Goal: Check status: Check status

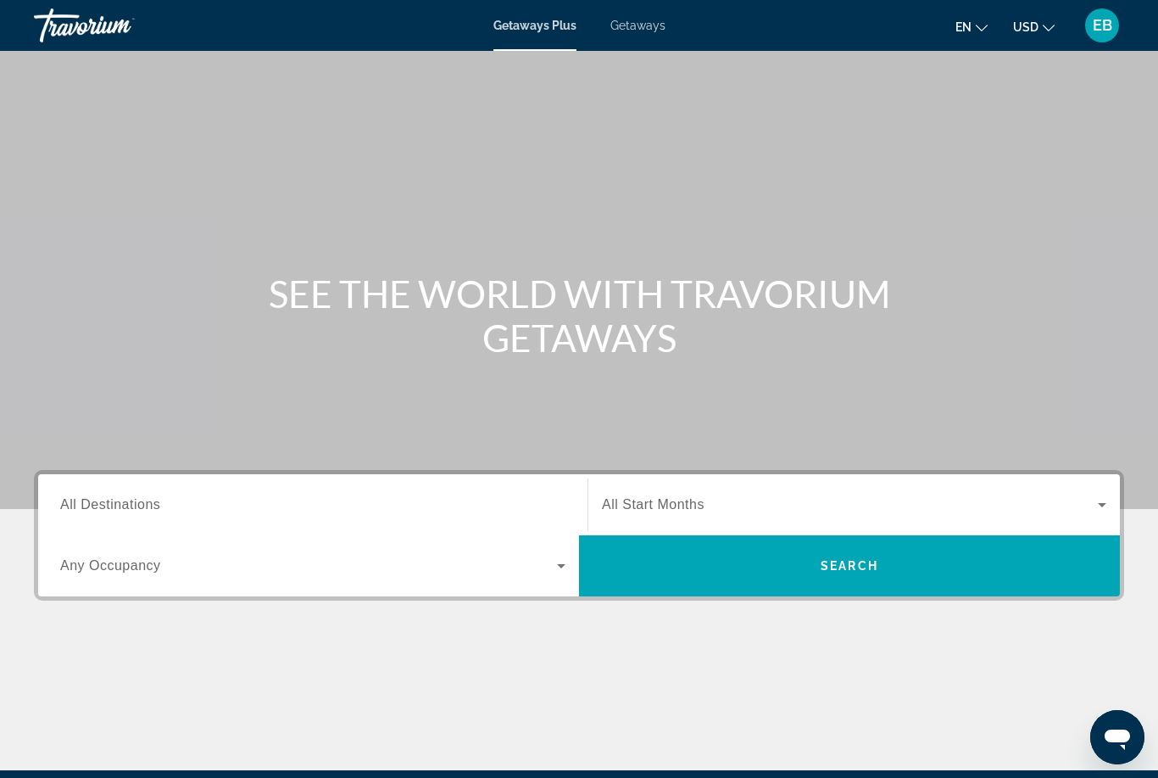
click at [1104, 25] on span "EB" at bounding box center [1103, 25] width 20 height 17
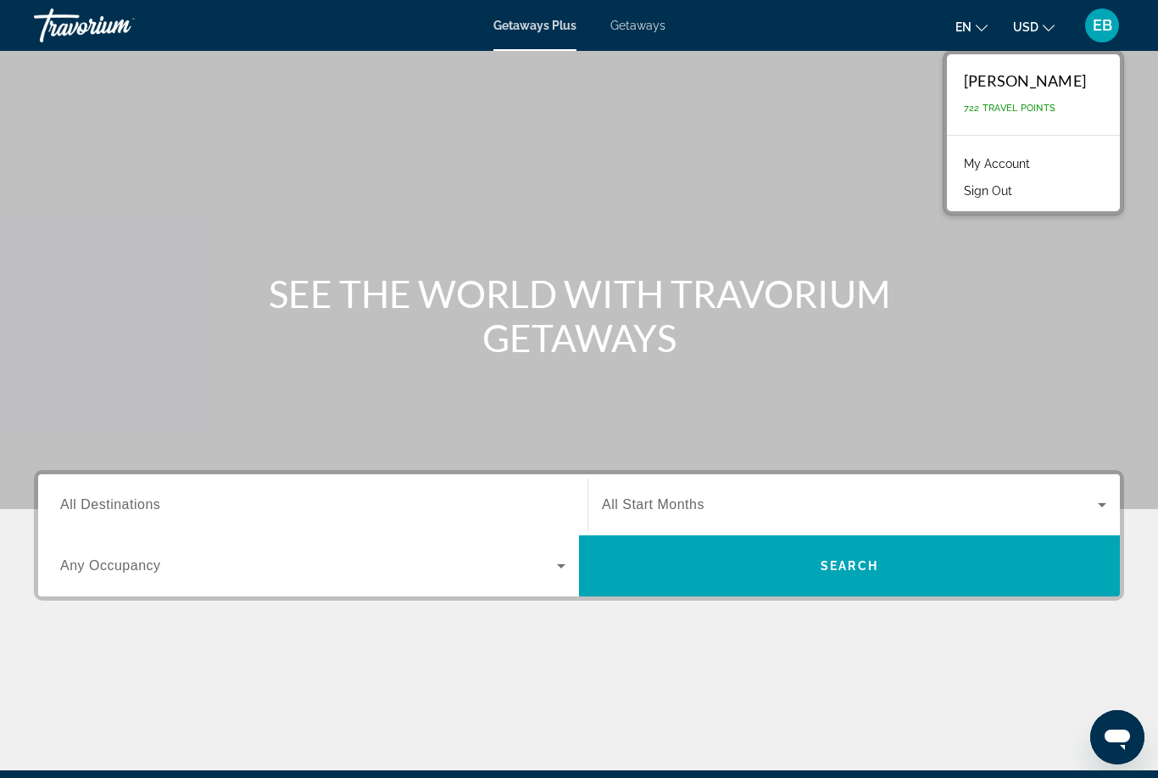
click at [1000, 167] on link "My Account" at bounding box center [997, 164] width 83 height 22
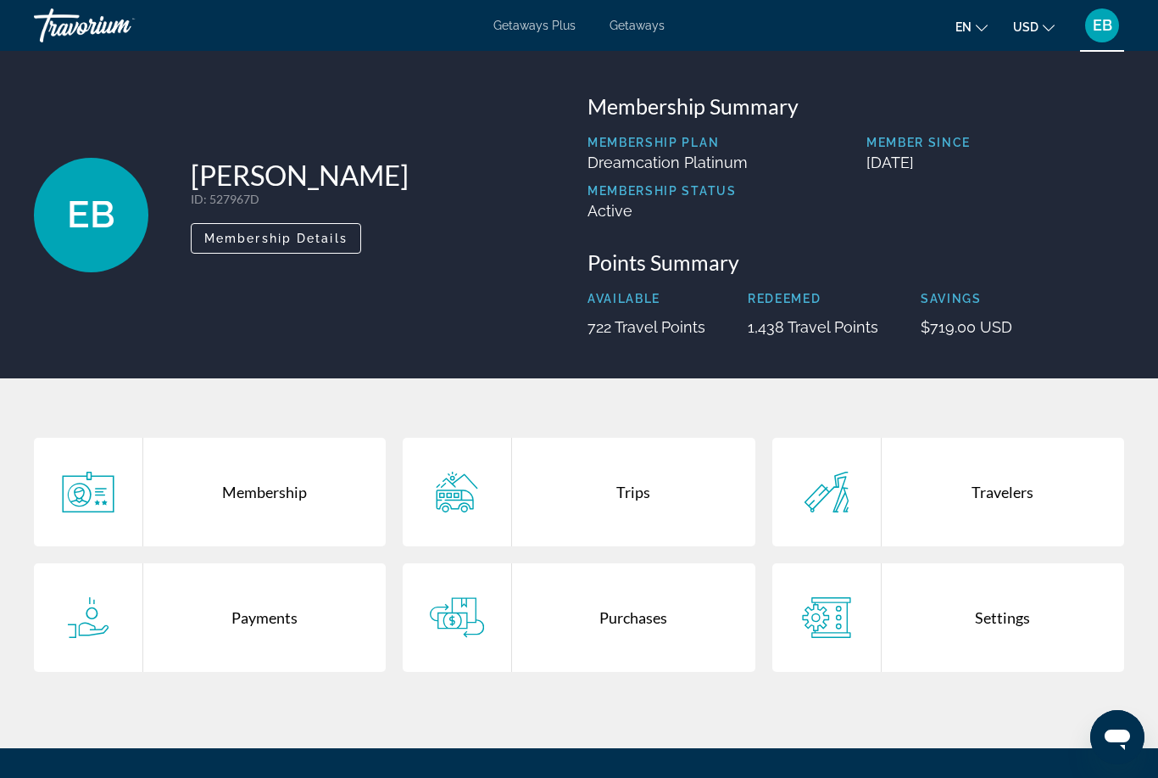
click at [639, 494] on div "Trips" at bounding box center [633, 492] width 243 height 109
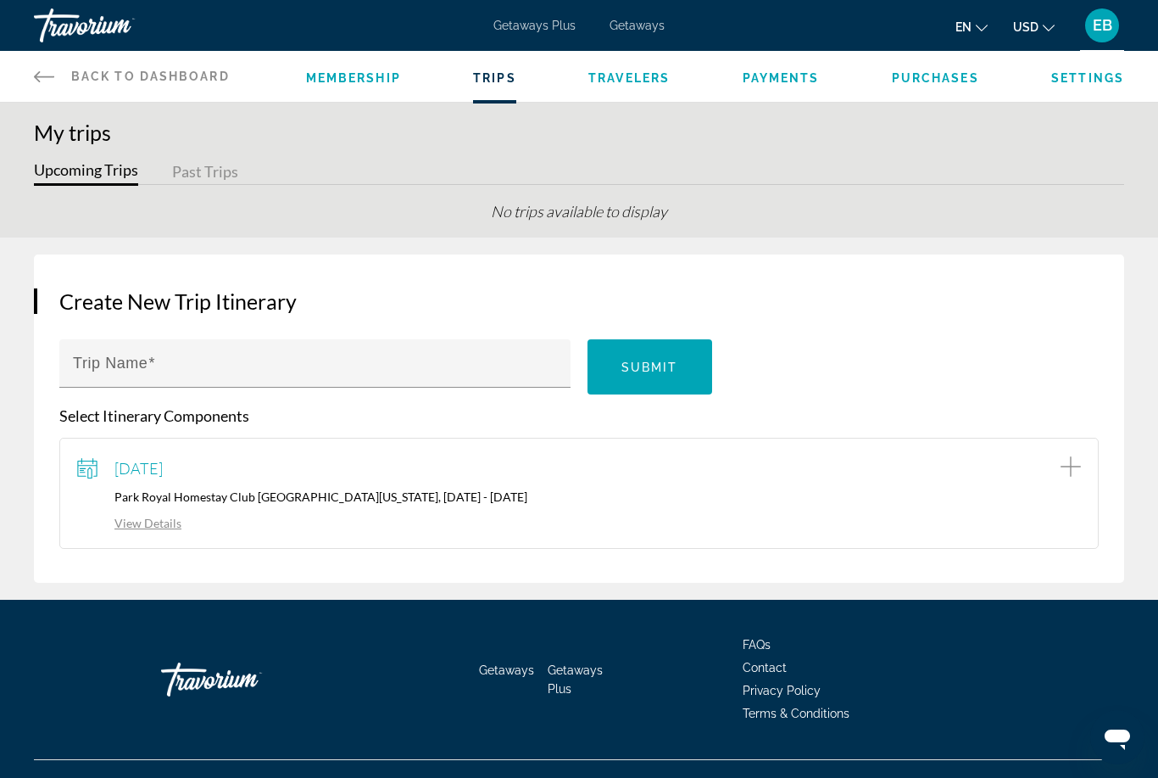
click at [155, 524] on link "View Details" at bounding box center [129, 523] width 104 height 14
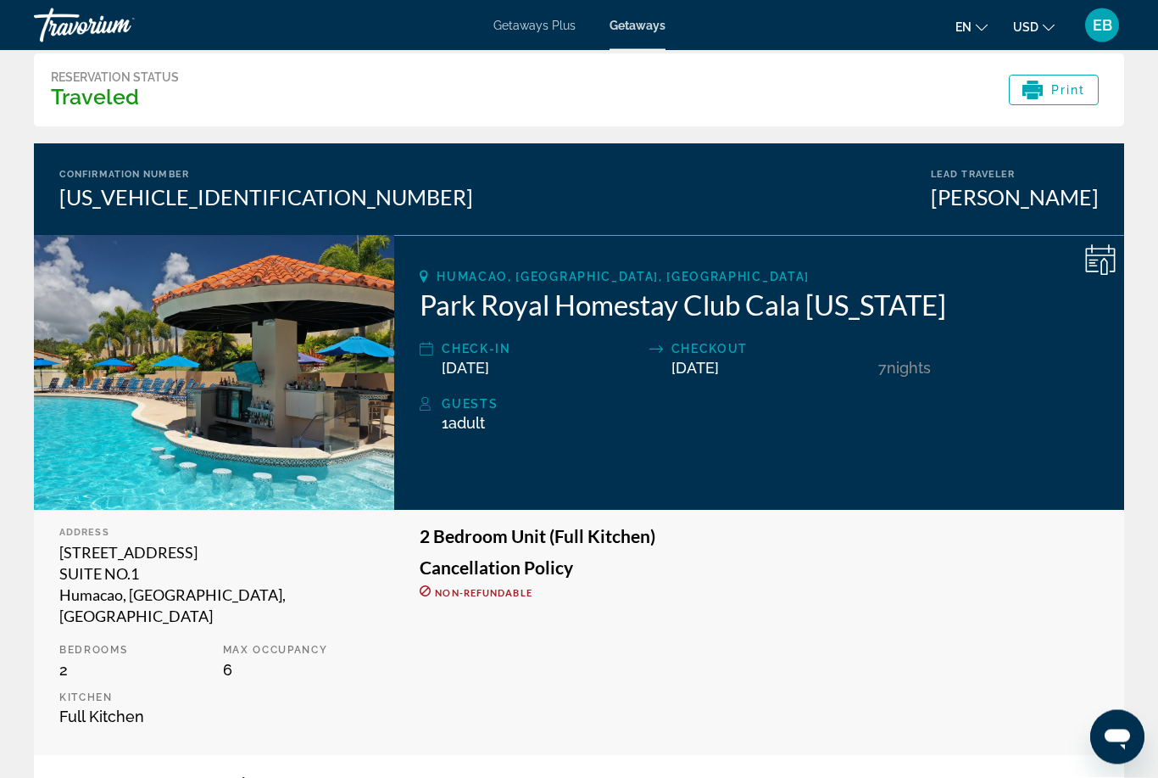
scroll to position [59, 0]
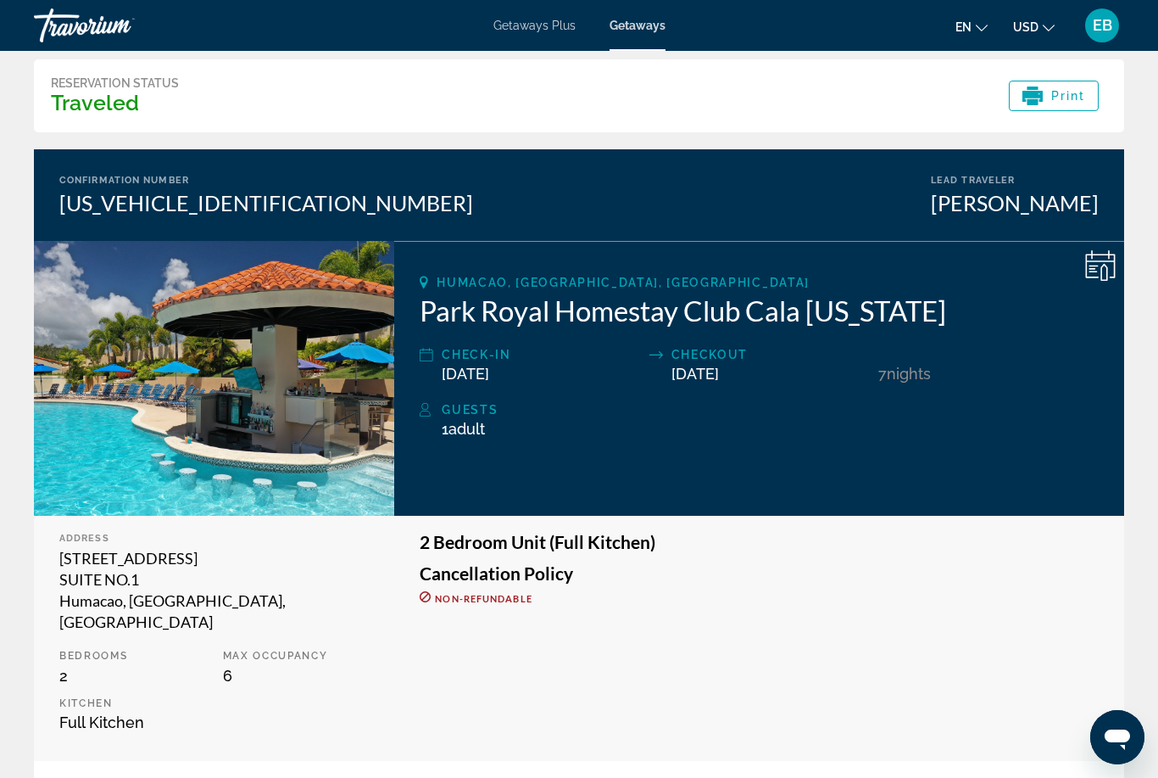
scroll to position [54, 0]
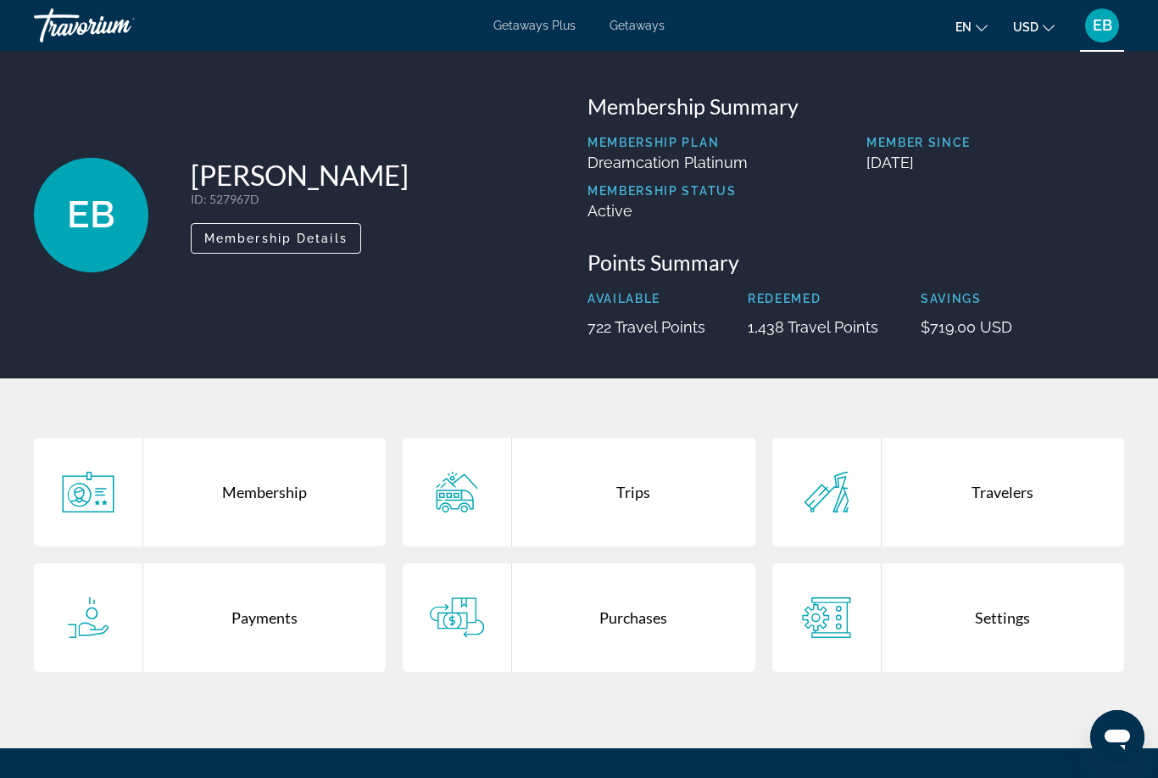
click at [628, 618] on div "Purchases" at bounding box center [633, 617] width 243 height 109
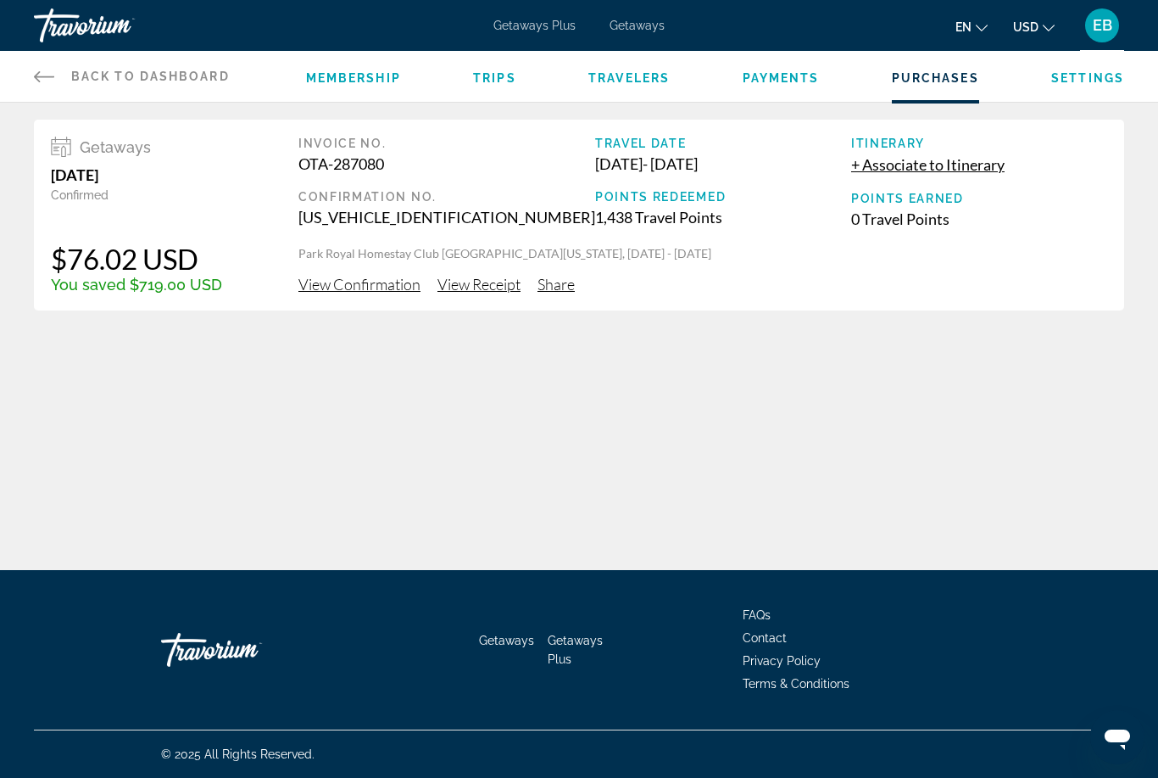
scroll to position [6, 0]
click at [343, 277] on span "View Confirmation" at bounding box center [360, 284] width 122 height 19
click at [495, 283] on span "View Receipt" at bounding box center [479, 284] width 83 height 19
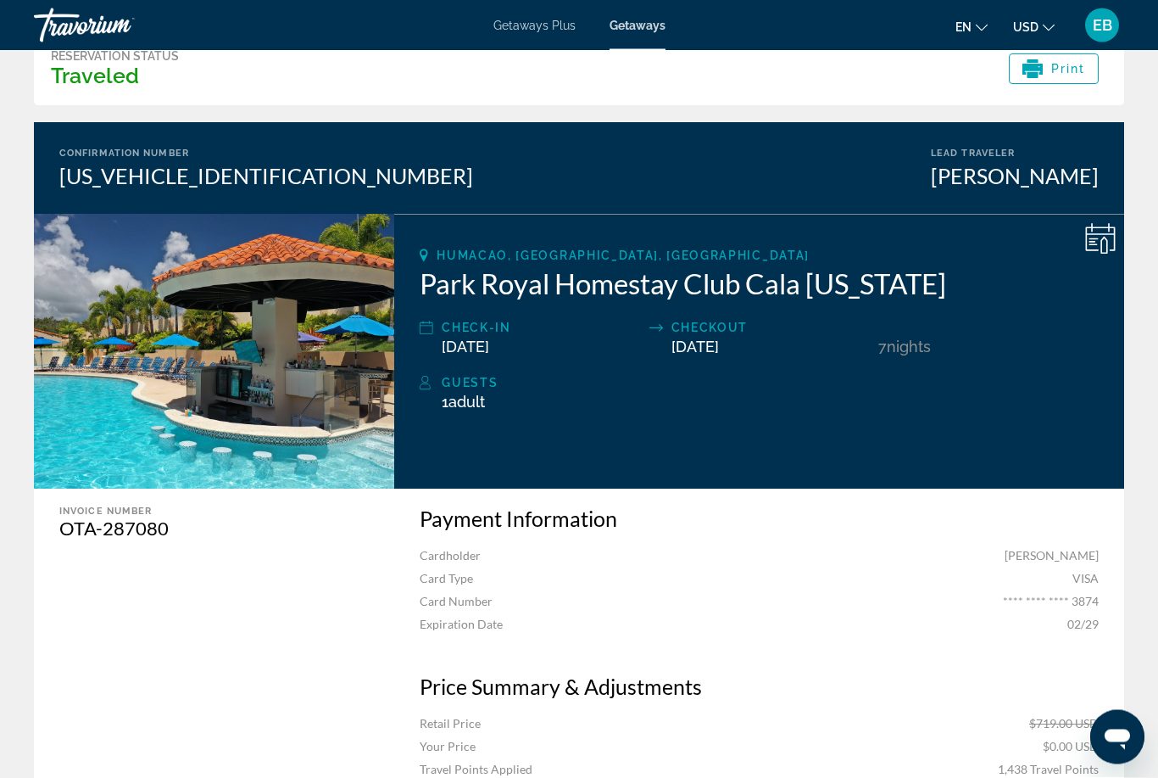
scroll to position [87, 0]
